Goal: Task Accomplishment & Management: Use online tool/utility

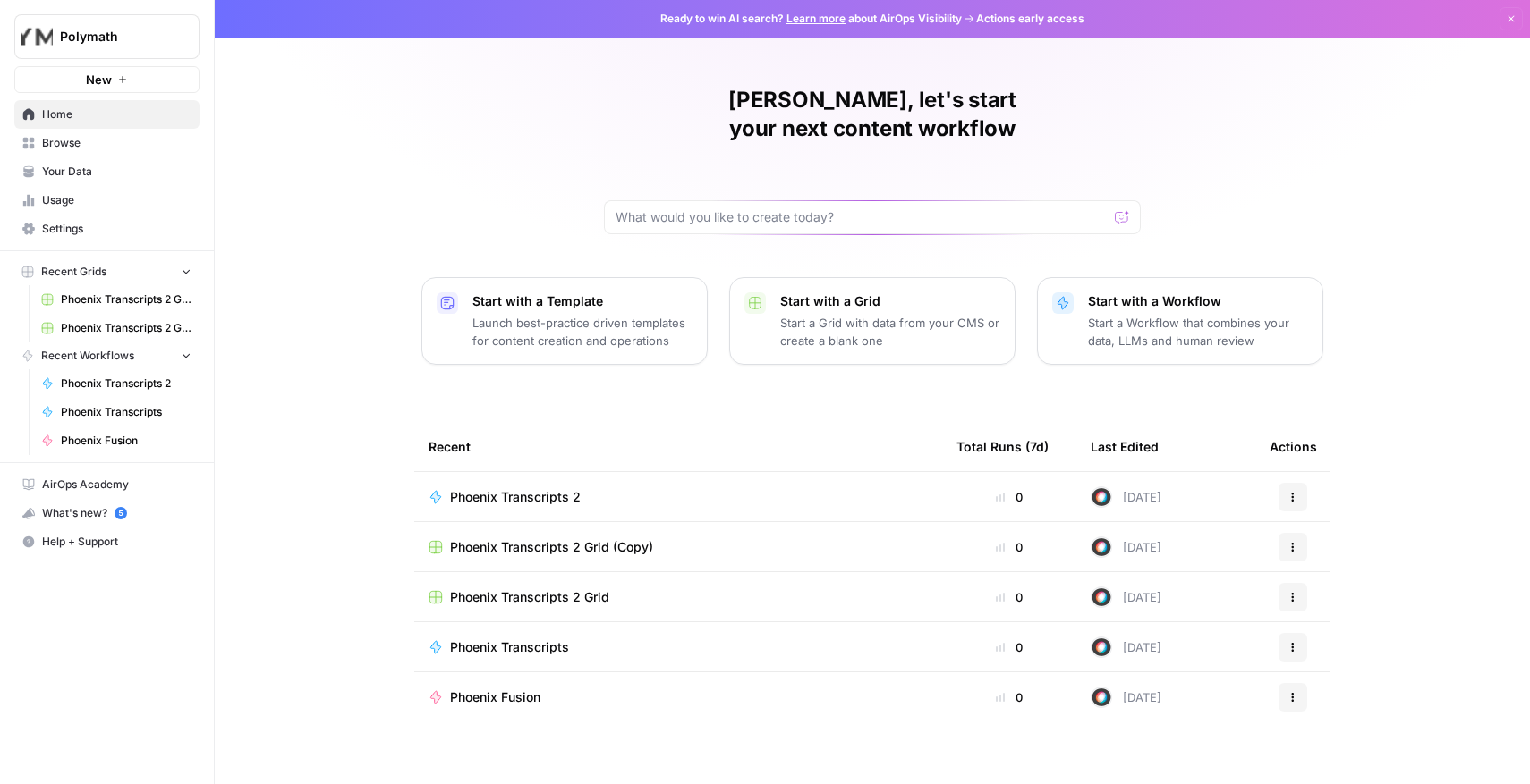
click at [530, 488] on span "Phoenix Transcripts 2" at bounding box center [515, 497] width 130 height 18
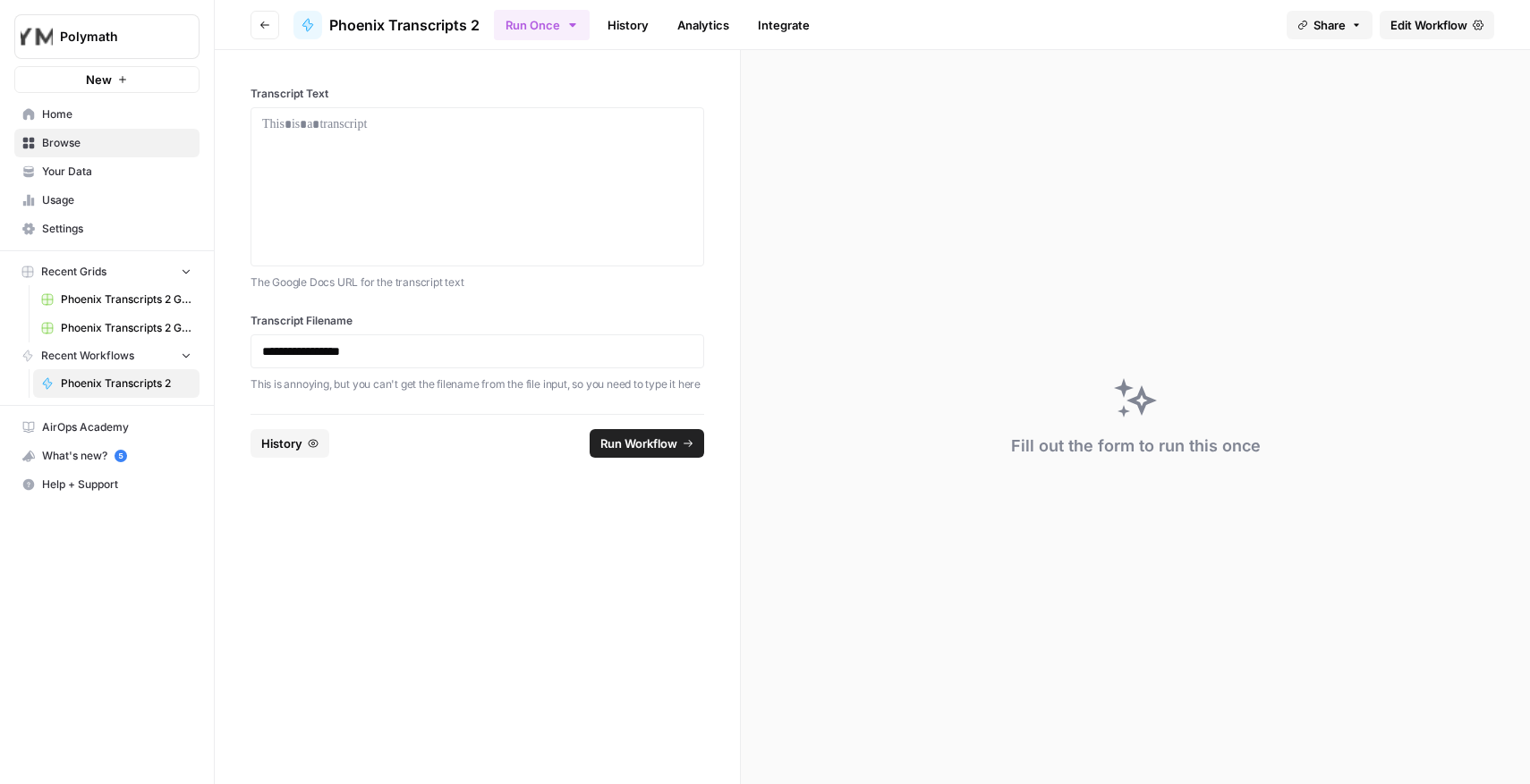
click at [1455, 31] on span "Edit Workflow" at bounding box center [1429, 25] width 77 height 18
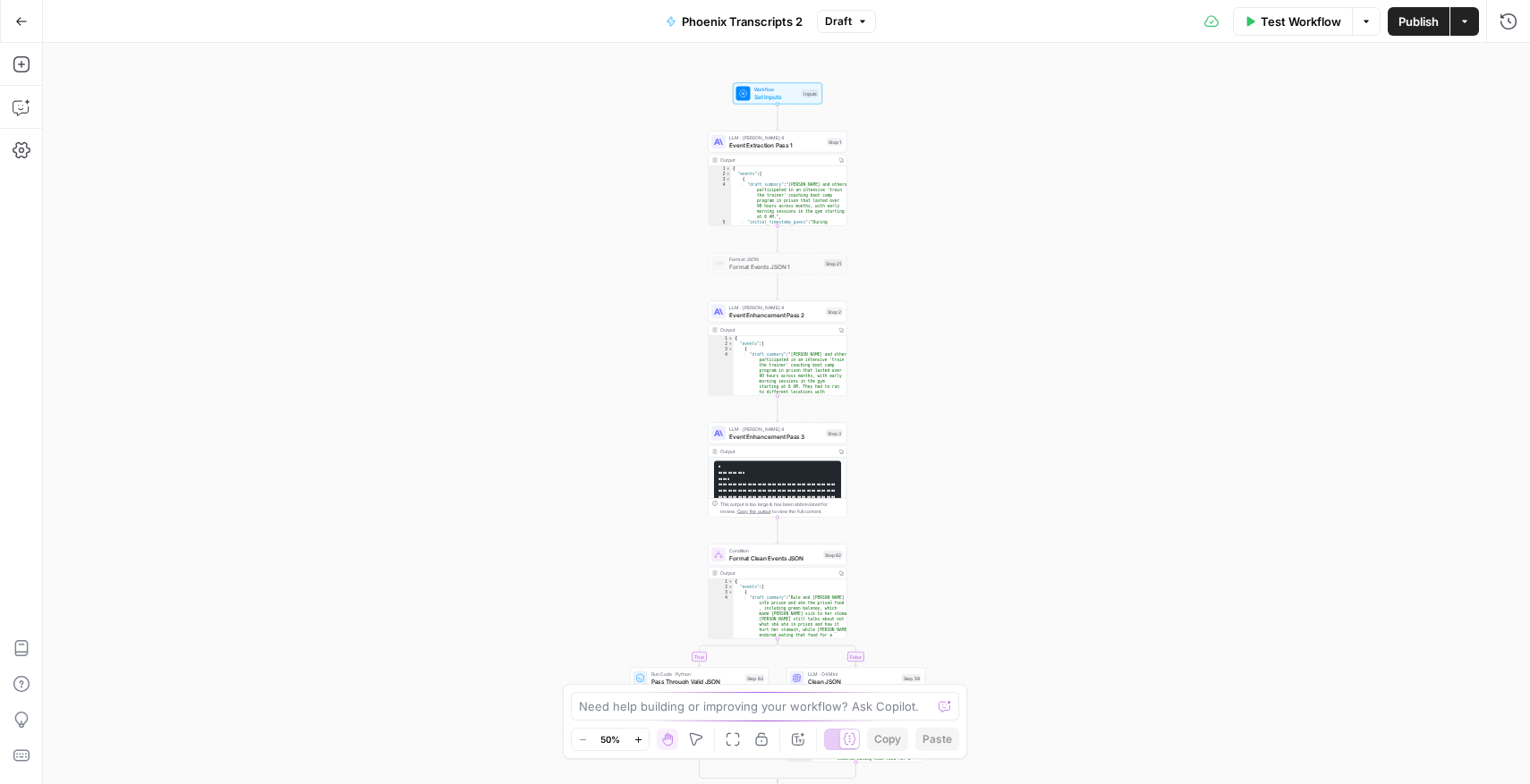
type textarea "*"
click at [783, 196] on div "{ "events" : [ { "draft_summary" : "[PERSON_NAME] and others participated in an…" at bounding box center [789, 202] width 116 height 72
click at [778, 186] on div "{ "events" : [ { "draft_summary" : "[PERSON_NAME] and others participated in an…" at bounding box center [789, 202] width 116 height 72
click at [842, 161] on icon "button" at bounding box center [842, 160] width 5 height 5
click at [772, 141] on span "Event Extraction Pass 1" at bounding box center [776, 145] width 94 height 9
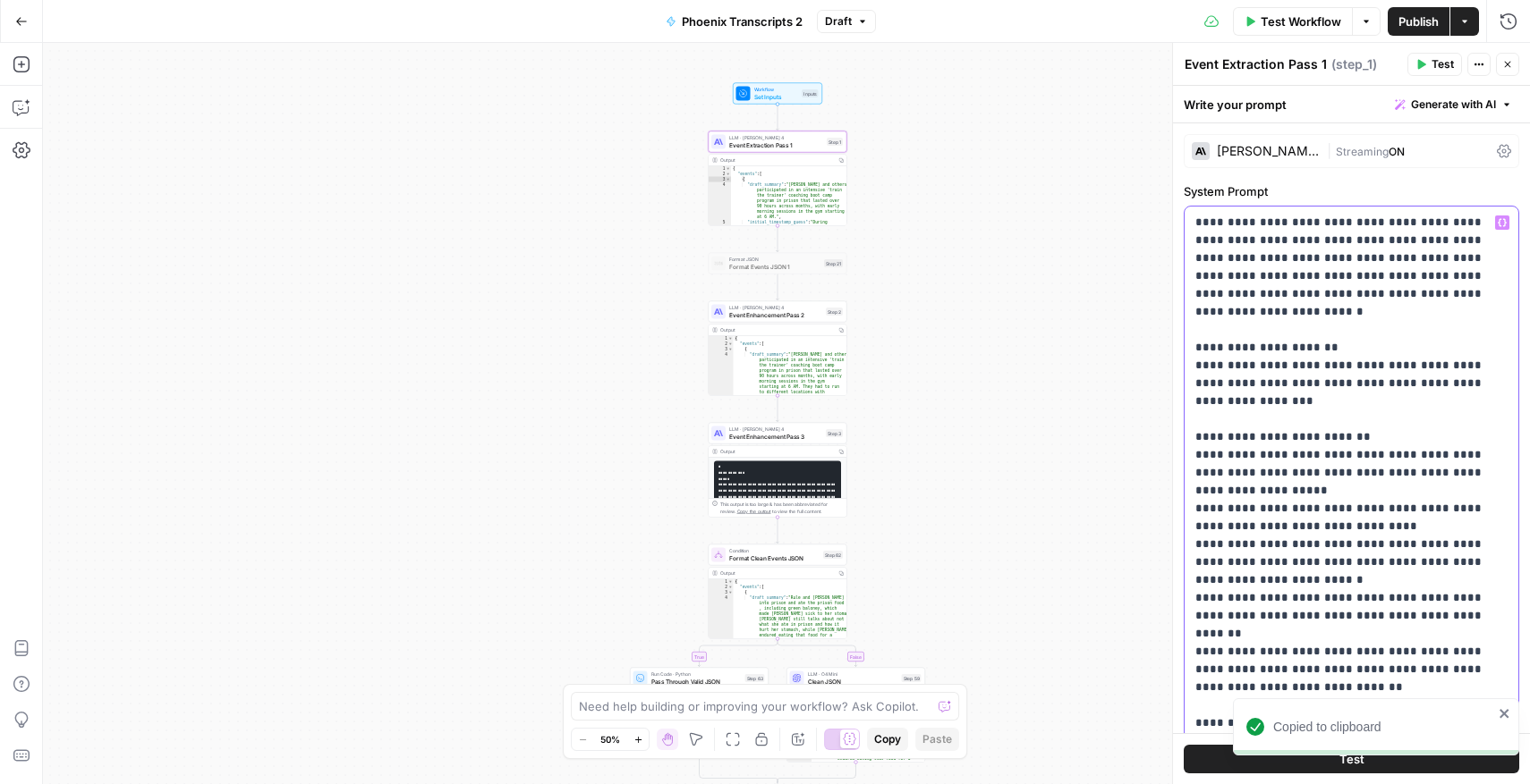
click at [798, 311] on span "Event Enhancement Pass 2" at bounding box center [775, 315] width 93 height 9
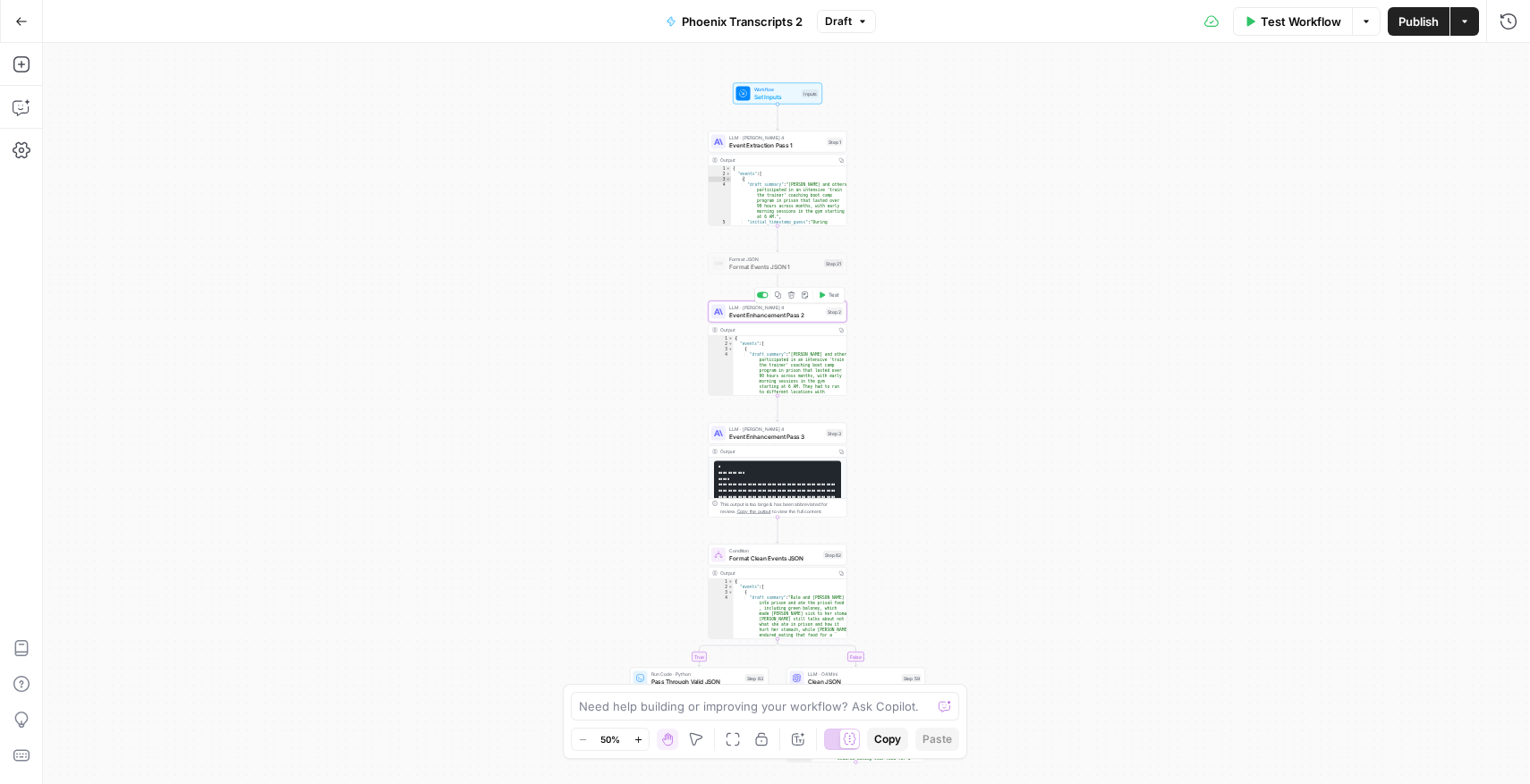
type textarea "Event Enhancement Pass 2"
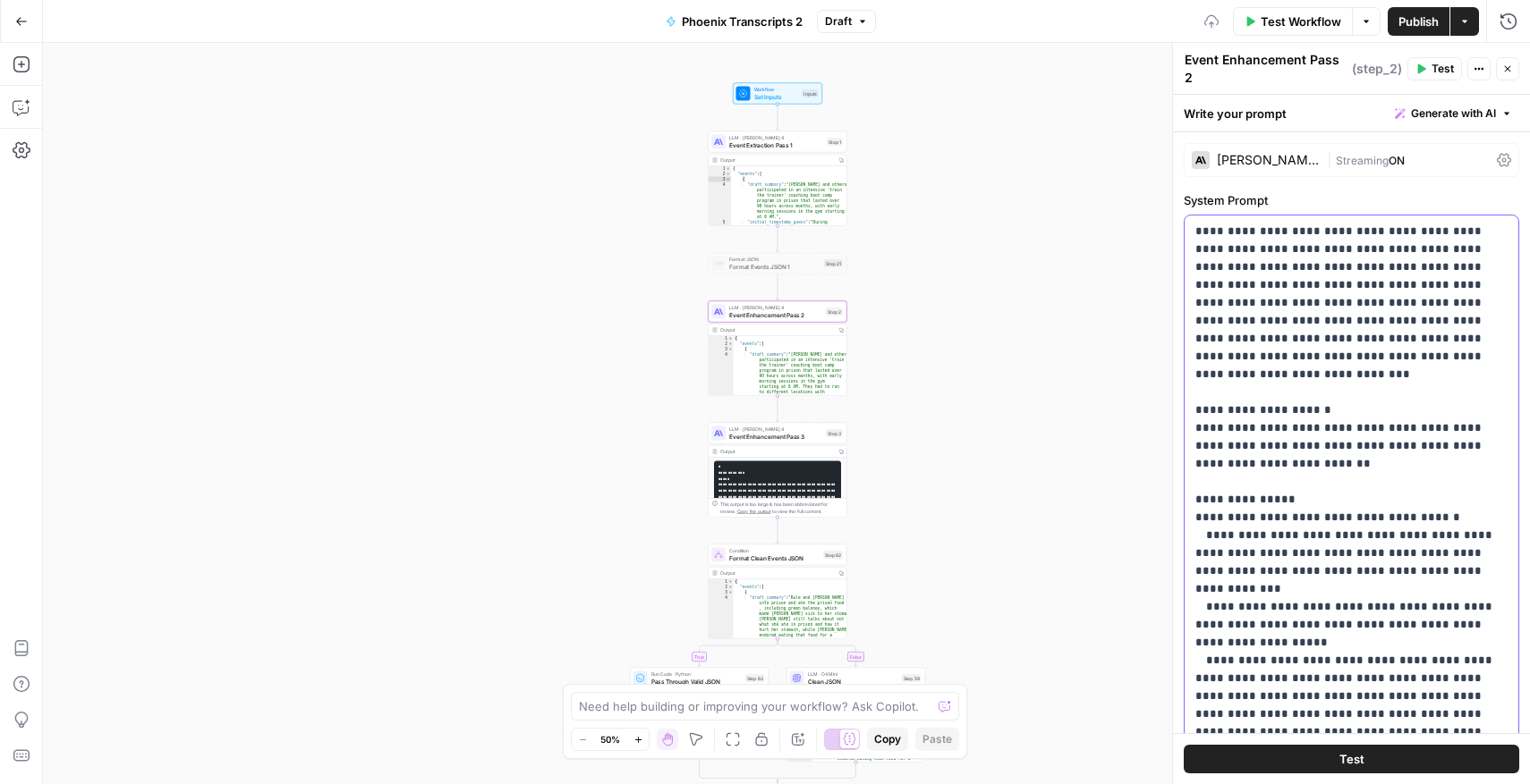
click at [776, 436] on span "Event Enhancement Pass 3" at bounding box center [775, 436] width 93 height 9
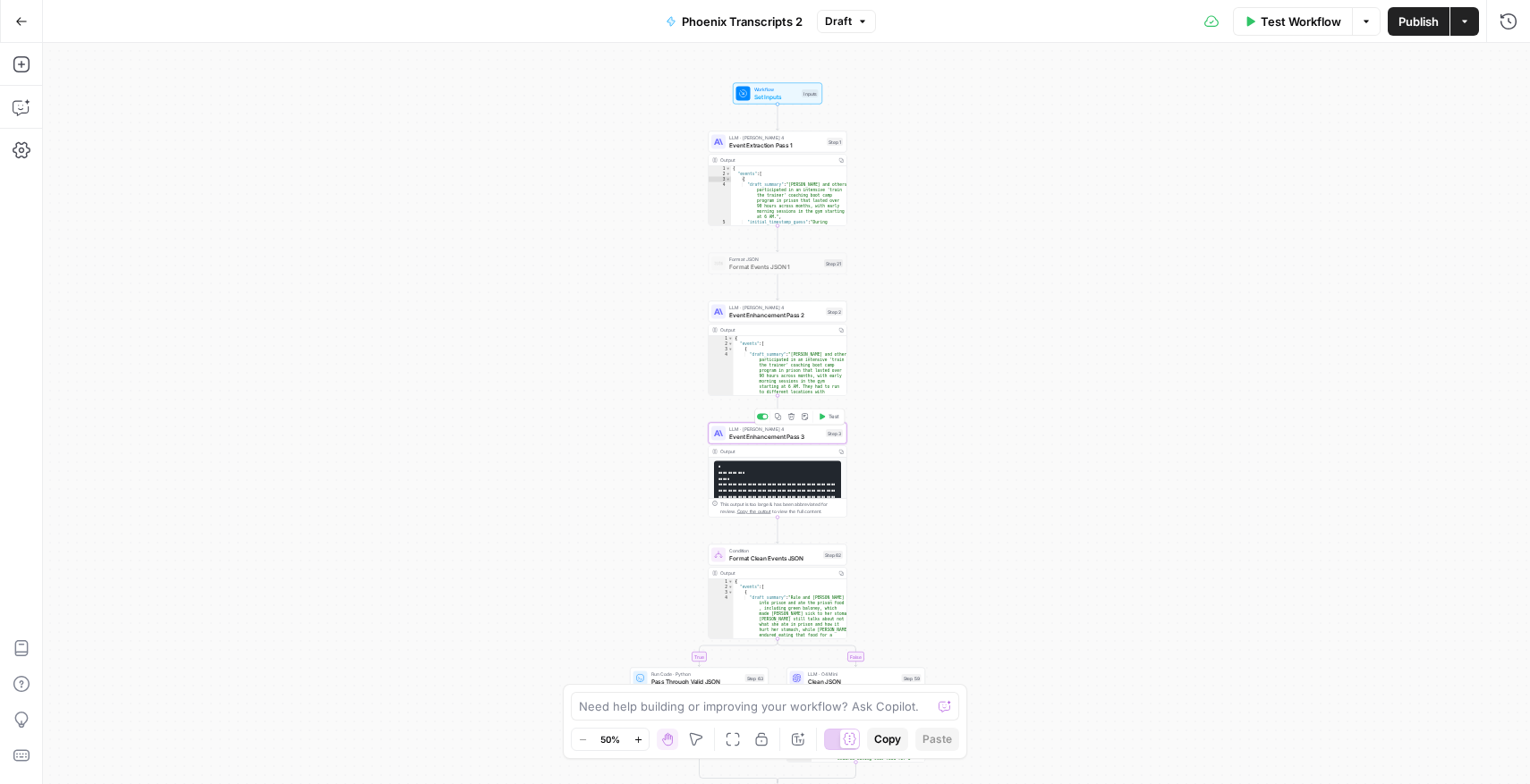
type textarea "Event Enhancement Pass 3"
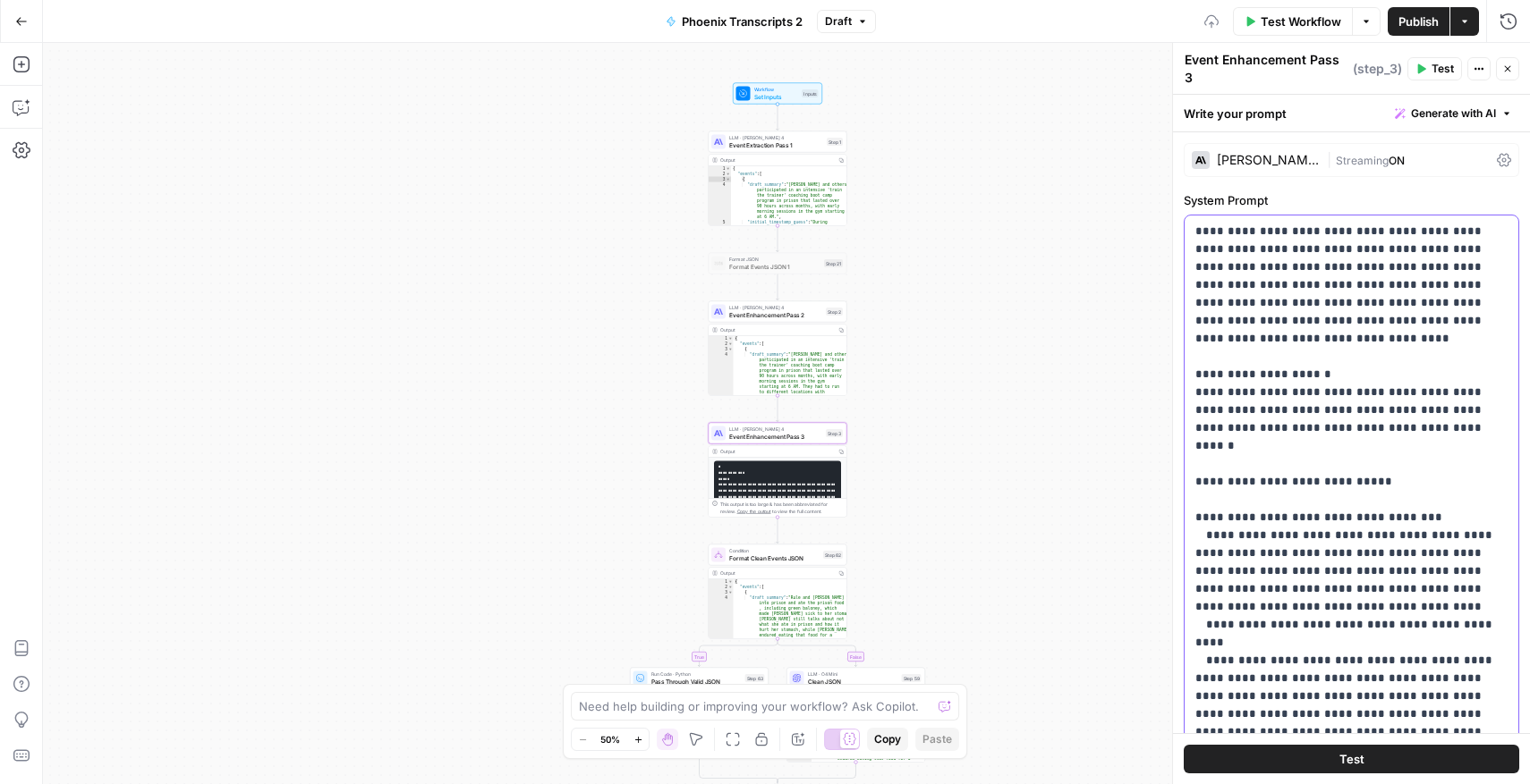
click at [808, 138] on span "LLM · [PERSON_NAME] 4" at bounding box center [776, 138] width 94 height 7
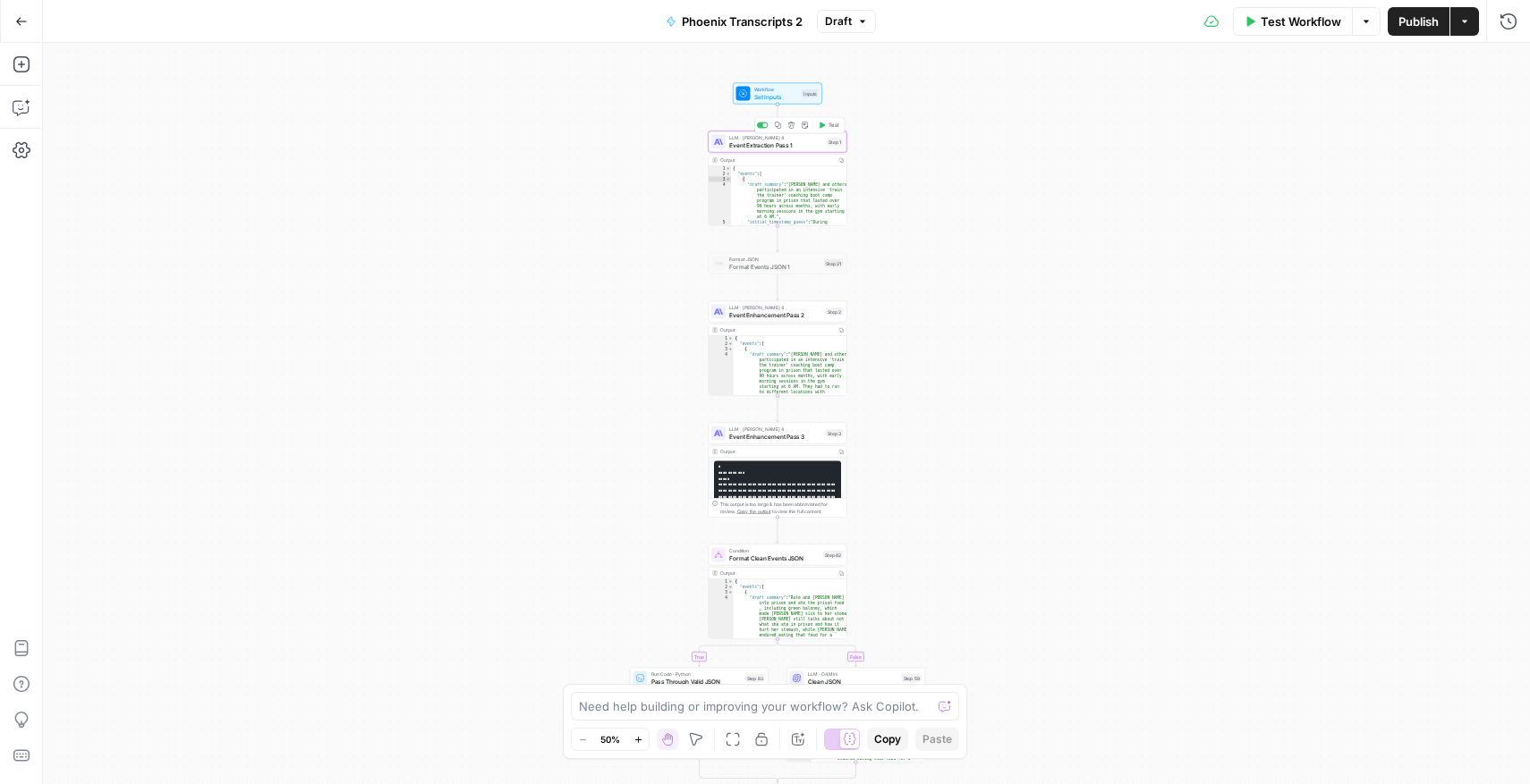
type textarea "Event Extraction Pass 1"
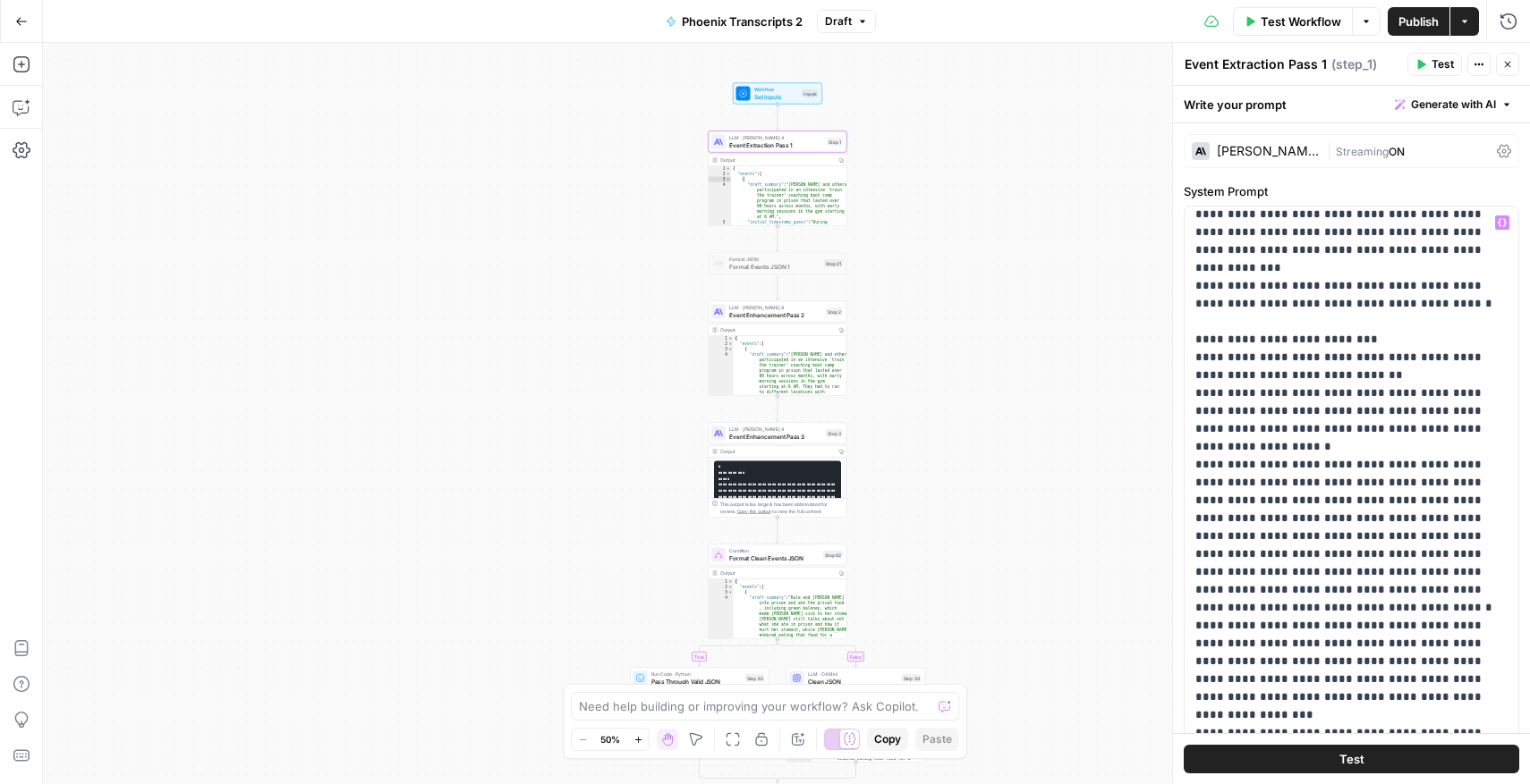
scroll to position [554, 0]
